Goal: Information Seeking & Learning: Learn about a topic

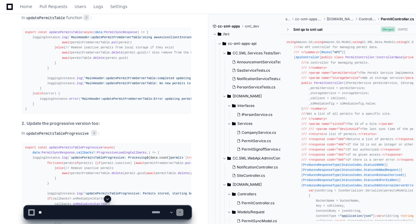
scroll to position [1127, 0]
click at [56, 21] on code "updatePermitsTable" at bounding box center [45, 17] width 41 height 5
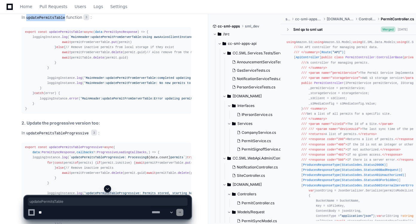
click at [56, 21] on code "updatePermitsTable" at bounding box center [45, 17] width 41 height 5
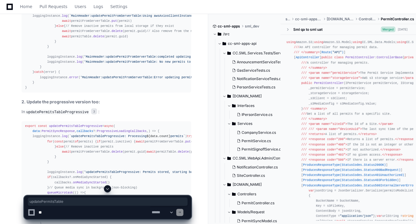
scroll to position [1148, 0]
copy code "updatePermitsTable"
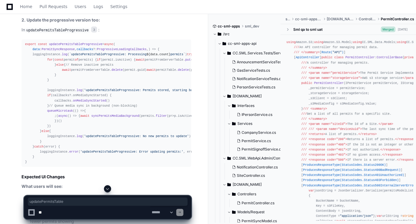
scroll to position [1231, 0]
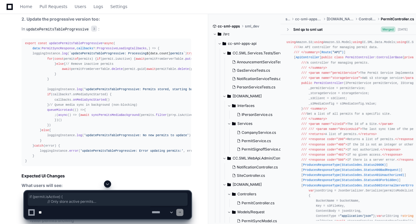
drag, startPoint x: 51, startPoint y: 76, endPoint x: 63, endPoint y: 116, distance: 41.5
copy div "if (permit. isActive ) { // Only store active permits await permitFromServerTab…"
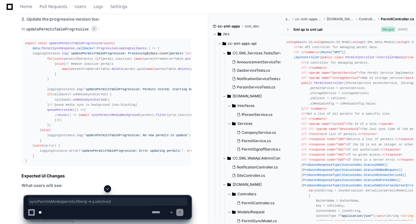
drag, startPoint x: 45, startPoint y: 138, endPoint x: 129, endPoint y: 136, distance: 83.6
copy div "syncPermitsMedia (permits. filter ( p => p. isActive ))"
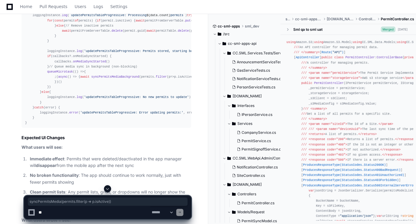
scroll to position [1271, 0]
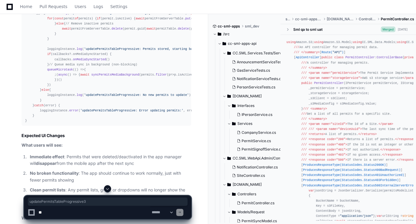
copy p "updatePermitsTableProgressive 3"
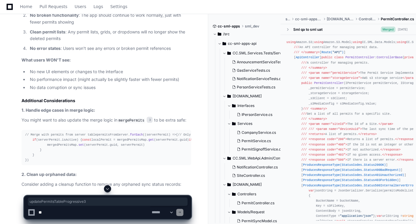
scroll to position [1430, 0]
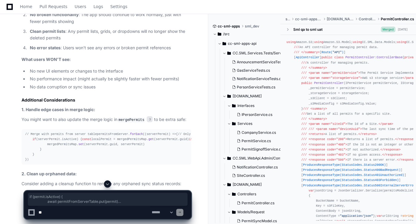
drag, startPoint x: 52, startPoint y: 91, endPoint x: 57, endPoint y: 119, distance: 29.1
copy div "if (permit. isActive ) { await permitFromServerTable. put (permit) } else { // …"
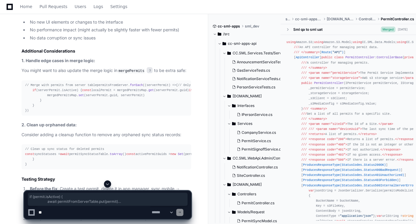
scroll to position [1479, 0]
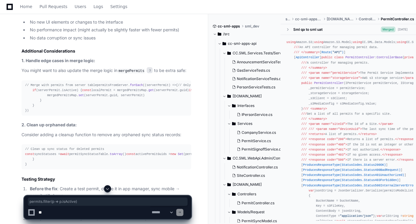
drag, startPoint x: 114, startPoint y: 139, endPoint x: 166, endPoint y: 139, distance: 52.0
copy div "permits. filter ( p => p. isActive )"
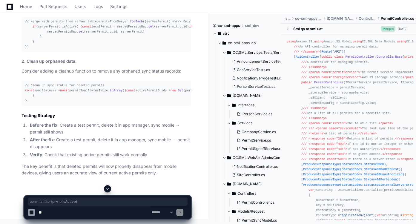
scroll to position [1763, 0]
click at [126, 10] on code "mergePermits" at bounding box center [131, 7] width 28 height 5
copy p "mergePermits 3"
drag, startPoint x: 31, startPoint y: 87, endPoint x: 89, endPoint y: 85, distance: 57.6
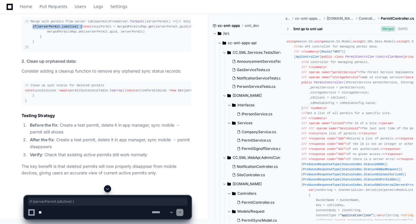
click at [89, 50] on div "// Merge with permits from server table permitsFromServer. forEach ( ( serverPe…" at bounding box center [106, 34] width 162 height 31
copy div "if (serverPermit. isActive ) {"
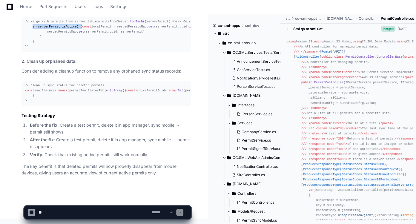
click at [81, 83] on div "// Clean up sync status for deleted permits const syncStatuses = await permitSy…" at bounding box center [106, 93] width 162 height 21
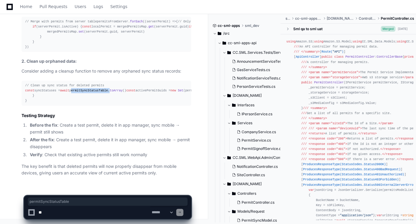
click at [81, 83] on div "// Clean up sync status for deleted permits const syncStatuses = await permitSy…" at bounding box center [106, 93] width 162 height 21
copy div "permitSyncStatusTable"
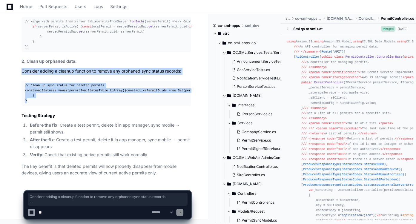
drag, startPoint x: 29, startPoint y: 102, endPoint x: 20, endPoint y: 44, distance: 59.0
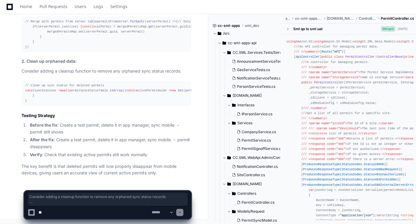
click at [99, 214] on textarea at bounding box center [93, 212] width 113 height 13
type textarea "**********"
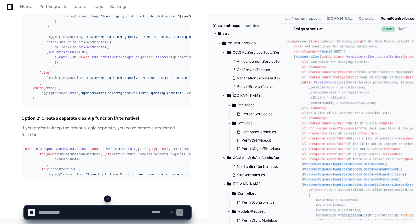
scroll to position [2171, 0]
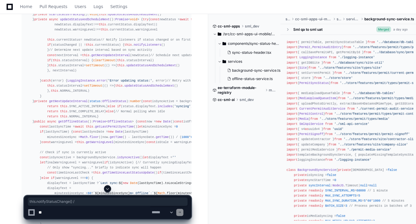
scroll to position [1251, 0]
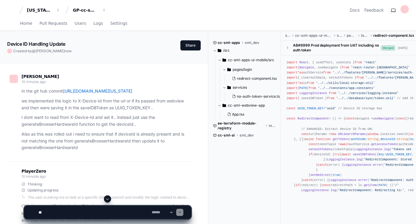
scroll to position [1839, 0]
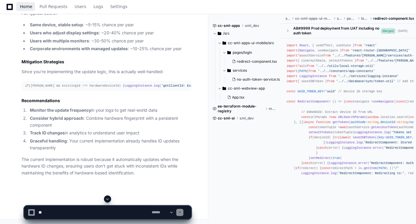
click at [26, 5] on span "Home" at bounding box center [26, 7] width 12 height 4
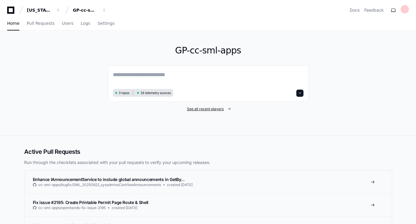
click at [201, 110] on span "See all recent players" at bounding box center [205, 109] width 37 height 5
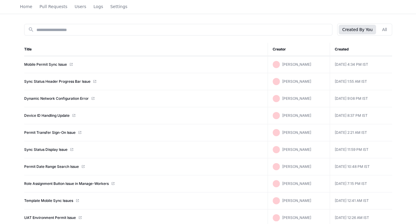
scroll to position [64, 0]
click at [51, 130] on link "Permit Transfer Sign-On Issue" at bounding box center [49, 132] width 51 height 5
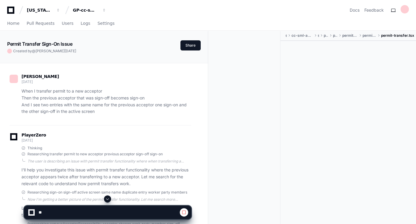
click at [108, 199] on span at bounding box center [107, 198] width 5 height 5
click at [108, 198] on span at bounding box center [107, 198] width 5 height 5
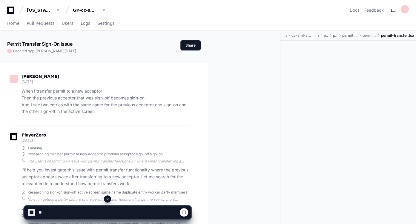
click at [108, 198] on span at bounding box center [107, 198] width 5 height 5
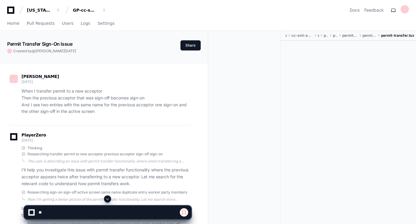
click at [108, 198] on span at bounding box center [107, 198] width 5 height 5
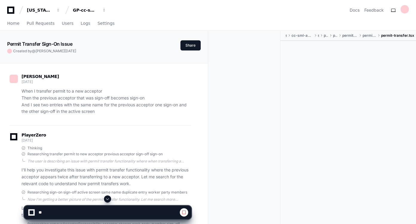
scroll to position [3795, 0]
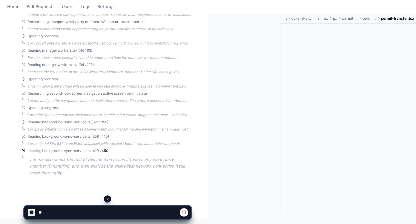
click at [108, 198] on span at bounding box center [107, 198] width 5 height 5
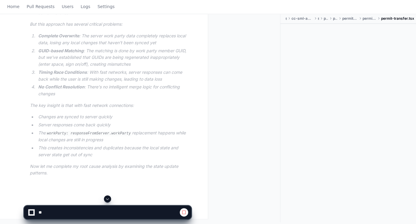
click at [108, 198] on span at bounding box center [107, 198] width 5 height 5
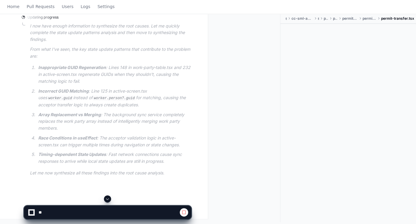
click at [108, 198] on span at bounding box center [107, 198] width 5 height 5
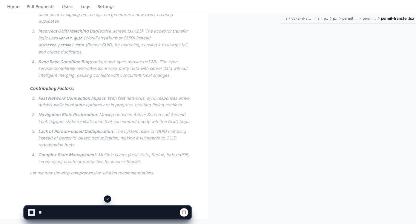
click at [108, 198] on span at bounding box center [107, 198] width 5 height 5
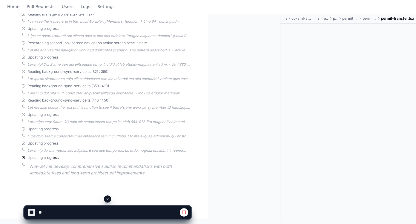
click at [108, 198] on span at bounding box center [107, 198] width 5 height 5
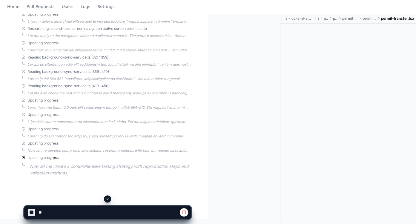
click at [108, 198] on span at bounding box center [107, 198] width 5 height 5
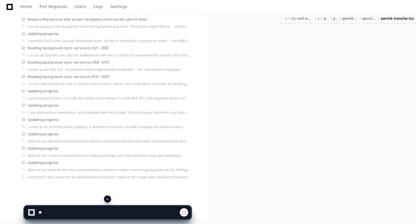
click at [108, 198] on span at bounding box center [107, 198] width 5 height 5
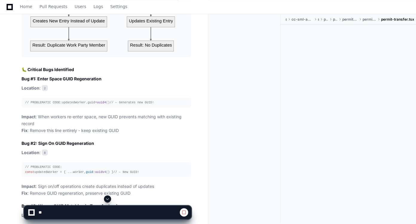
click at [108, 198] on span at bounding box center [107, 198] width 5 height 5
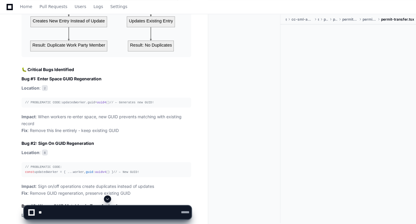
click at [108, 198] on span at bounding box center [107, 198] width 5 height 5
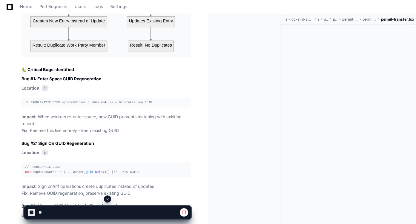
click at [108, 198] on span at bounding box center [107, 198] width 5 height 5
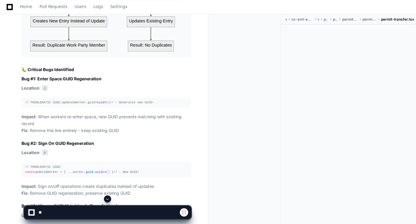
click at [108, 198] on span at bounding box center [107, 198] width 5 height 5
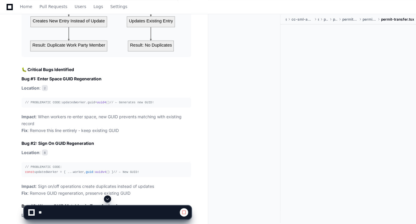
click at [108, 198] on span at bounding box center [107, 198] width 5 height 5
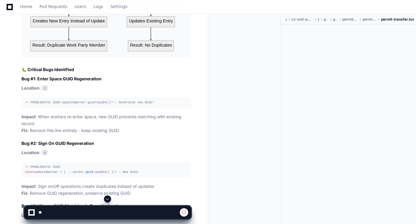
click at [108, 198] on span at bounding box center [107, 198] width 5 height 5
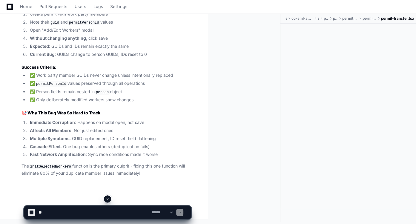
click at [108, 198] on span at bounding box center [107, 198] width 5 height 5
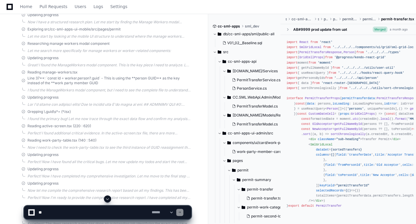
scroll to position [5993, 0]
click at [174, 212] on select "**********" at bounding box center [161, 212] width 23 height 4
